Goal: Information Seeking & Learning: Compare options

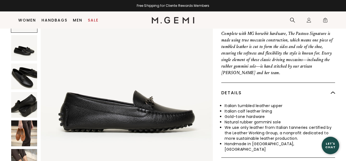
scroll to position [227, 0]
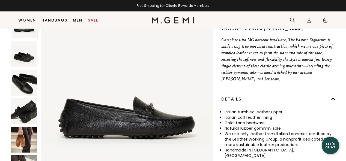
click at [20, 78] on img at bounding box center [24, 83] width 26 height 26
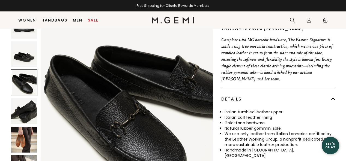
scroll to position [349, 0]
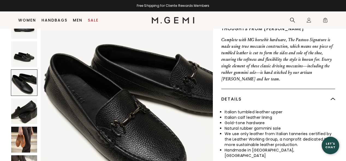
click at [136, 125] on img at bounding box center [127, 105] width 172 height 172
click at [137, 124] on img at bounding box center [127, 105] width 172 height 172
click at [31, 111] on img at bounding box center [24, 111] width 26 height 26
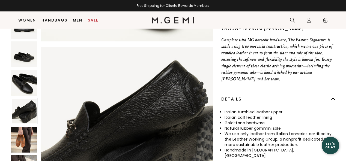
scroll to position [523, 0]
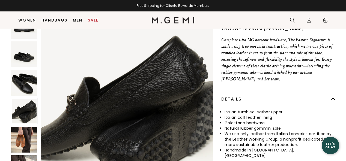
click at [21, 142] on img at bounding box center [24, 140] width 26 height 26
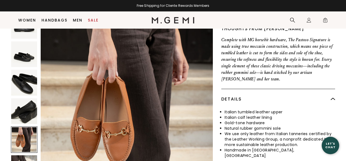
scroll to position [698, 0]
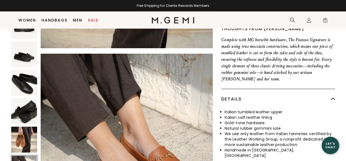
scroll to position [872, 0]
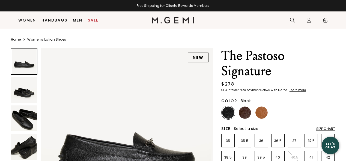
click at [244, 107] on img at bounding box center [245, 113] width 12 height 12
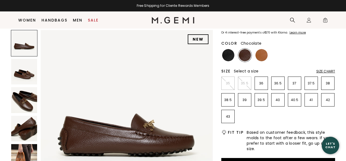
click at [329, 71] on div "Size Chart" at bounding box center [325, 71] width 19 height 4
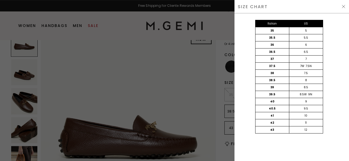
click at [344, 7] on img at bounding box center [344, 6] width 4 height 4
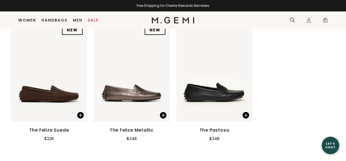
scroll to position [754, 0]
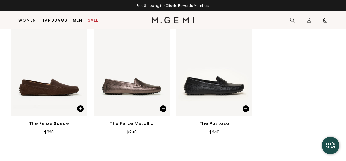
click at [49, 88] on img at bounding box center [49, 64] width 76 height 101
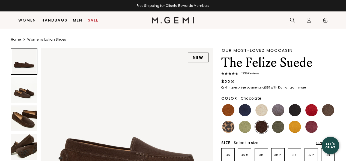
click at [244, 104] on img at bounding box center [245, 110] width 12 height 12
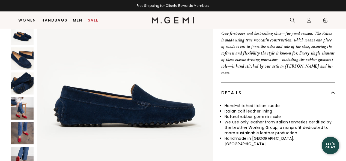
click at [23, 72] on img at bounding box center [22, 83] width 22 height 22
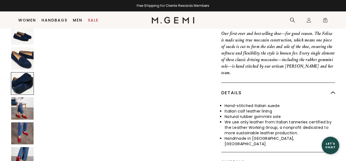
scroll to position [534, 0]
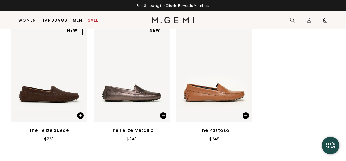
scroll to position [690, 0]
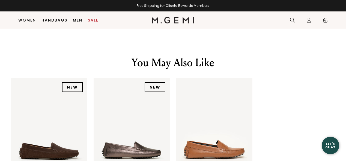
click at [217, 93] on img at bounding box center [214, 128] width 76 height 101
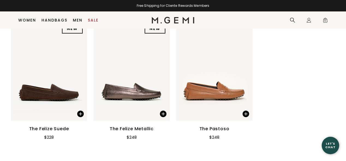
click at [217, 132] on div "$248" at bounding box center [214, 136] width 10 height 8
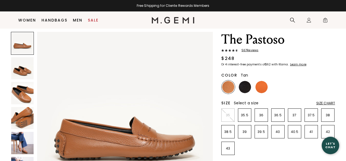
scroll to position [16, 0]
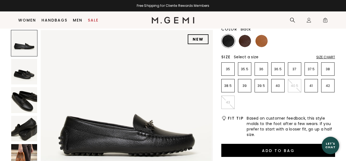
scroll to position [75, 0]
